Goal: Check status: Verify the current state of an ongoing process or item

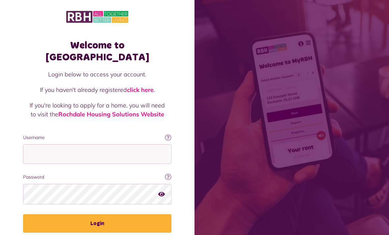
scroll to position [125, 0]
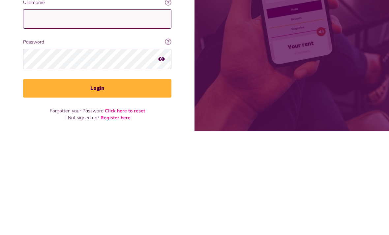
type input "**********"
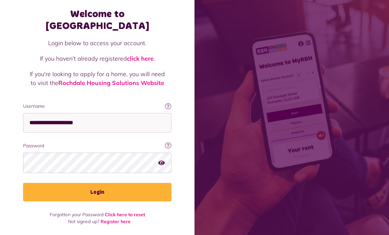
click at [68, 196] on button "Login" at bounding box center [97, 192] width 148 height 18
click at [47, 194] on button "Login" at bounding box center [97, 192] width 148 height 18
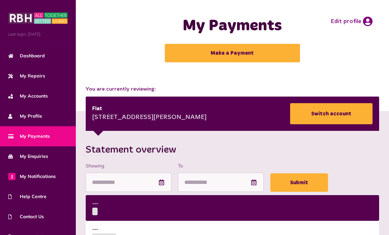
click at [46, 177] on span "1 My Notifications" at bounding box center [31, 176] width 47 height 7
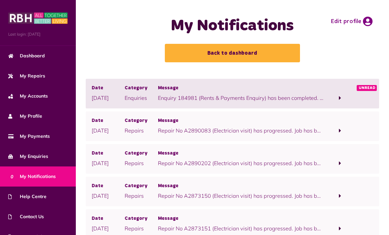
click at [314, 98] on p "Enquiry 184981 (Rents & Payments Enquiry) has been completed. To view this enqu…" at bounding box center [240, 98] width 165 height 8
click at [304, 91] on span "Message" at bounding box center [240, 88] width 165 height 7
click at [365, 86] on span "Unread" at bounding box center [366, 88] width 20 height 6
click at [347, 94] on span at bounding box center [339, 98] width 33 height 9
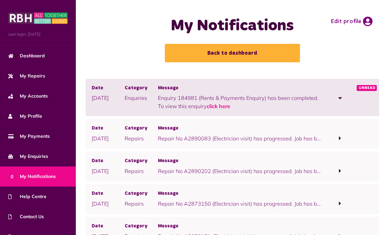
click at [217, 106] on link "click here" at bounding box center [217, 106] width 23 height 7
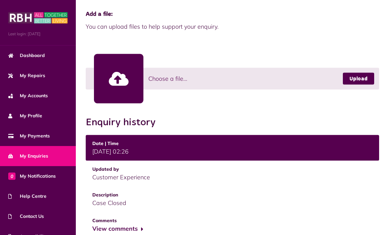
scroll to position [169, 0]
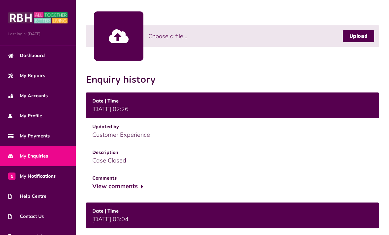
click at [130, 190] on button "View comments" at bounding box center [117, 186] width 51 height 10
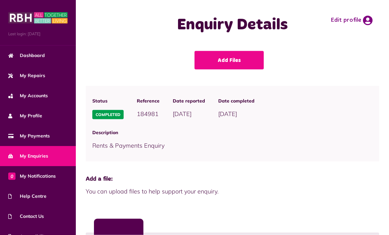
scroll to position [0, 0]
